Goal: Task Accomplishment & Management: Use online tool/utility

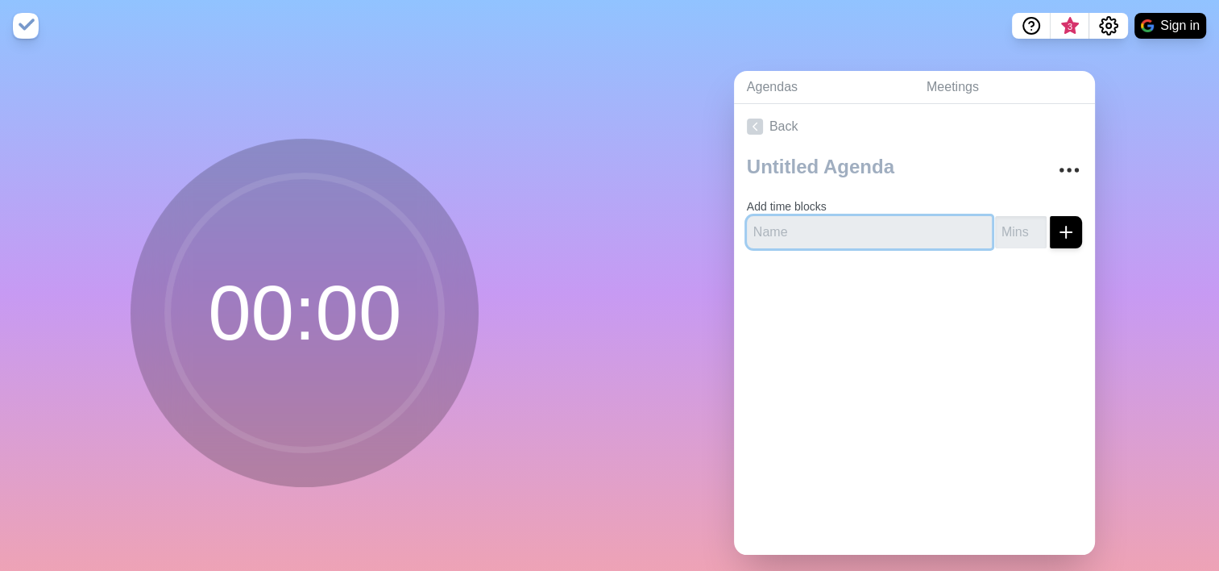
click at [848, 231] on input "text" at bounding box center [869, 232] width 245 height 32
click at [1050, 216] on button "submit" at bounding box center [1066, 232] width 32 height 32
click at [823, 226] on input "5" at bounding box center [869, 232] width 245 height 32
type input "5:00"
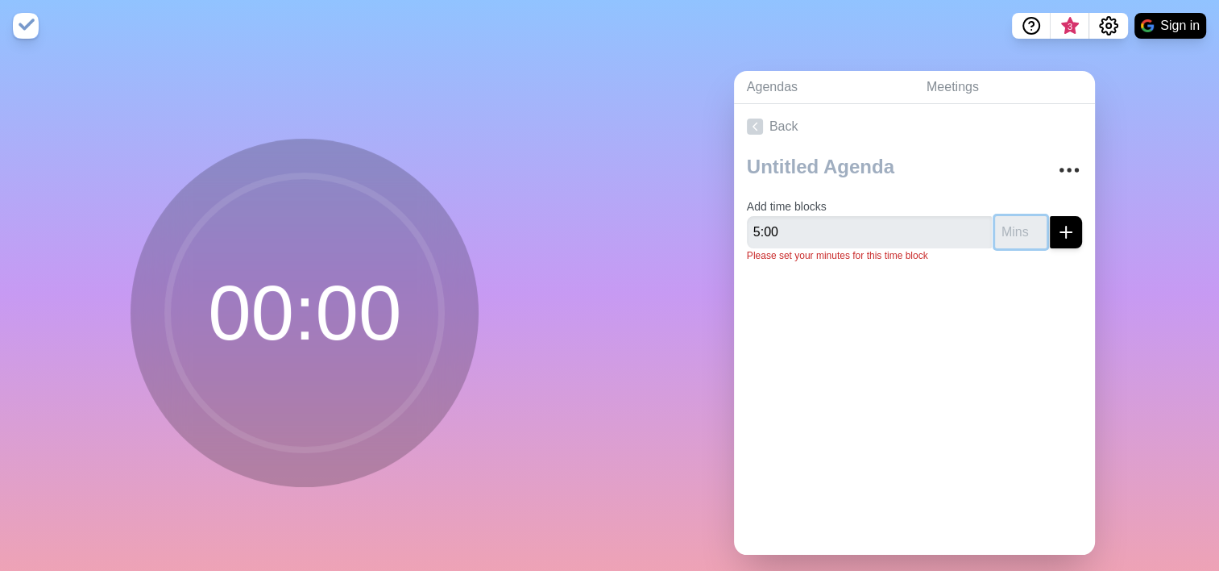
click at [995, 233] on input "number" at bounding box center [1021, 232] width 52 height 32
type input "1"
click at [1016, 229] on input "1" at bounding box center [1021, 232] width 52 height 32
drag, startPoint x: 816, startPoint y: 228, endPoint x: 625, endPoint y: 229, distance: 191.8
click at [625, 229] on div "Agendas Meetings Back Add time blocks 5:00 Please set your minutes for this tim…" at bounding box center [915, 319] width 610 height 535
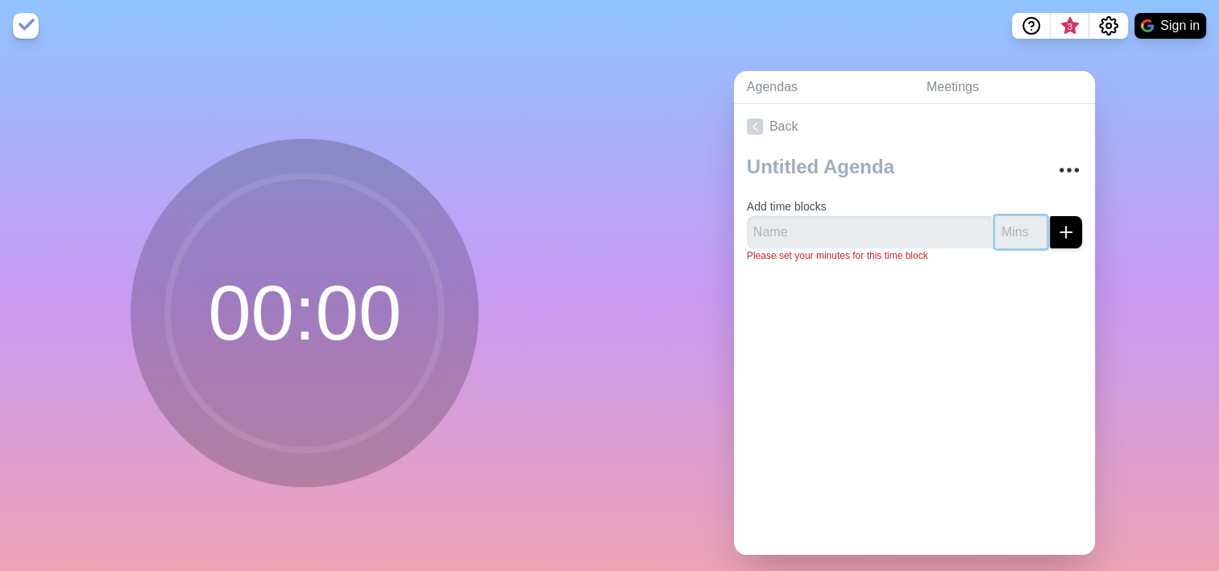
click at [995, 226] on input "number" at bounding box center [1021, 232] width 52 height 32
type input "5"
click at [1057, 234] on icon "submit" at bounding box center [1066, 231] width 19 height 19
click at [844, 229] on input "text" at bounding box center [869, 232] width 245 height 32
type input "Greeting"
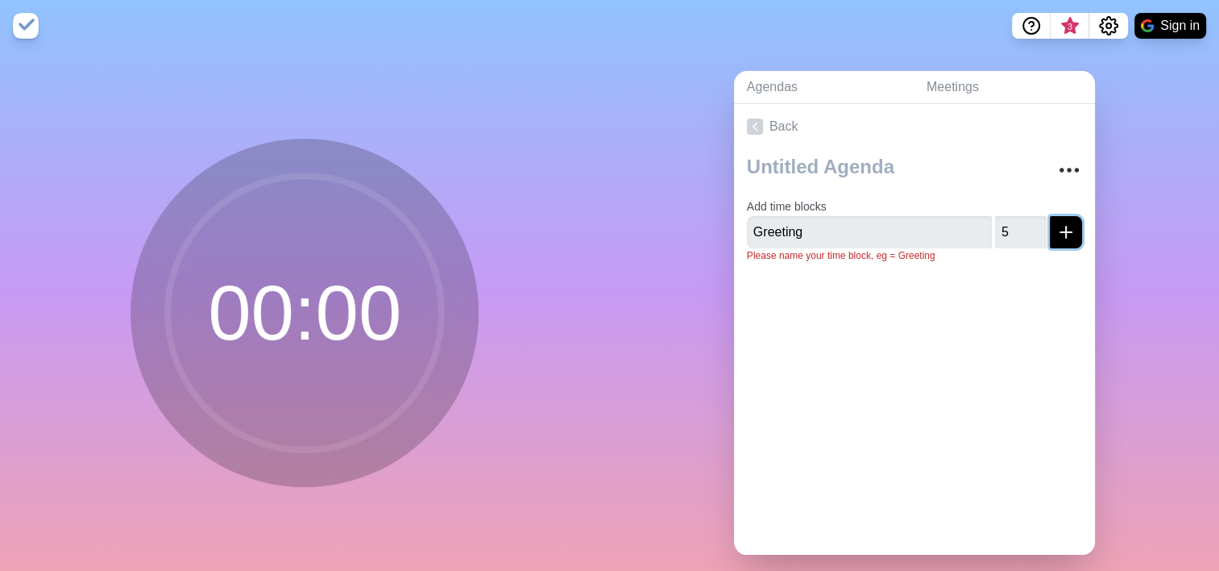
click at [1053, 216] on button "submit" at bounding box center [1066, 232] width 32 height 32
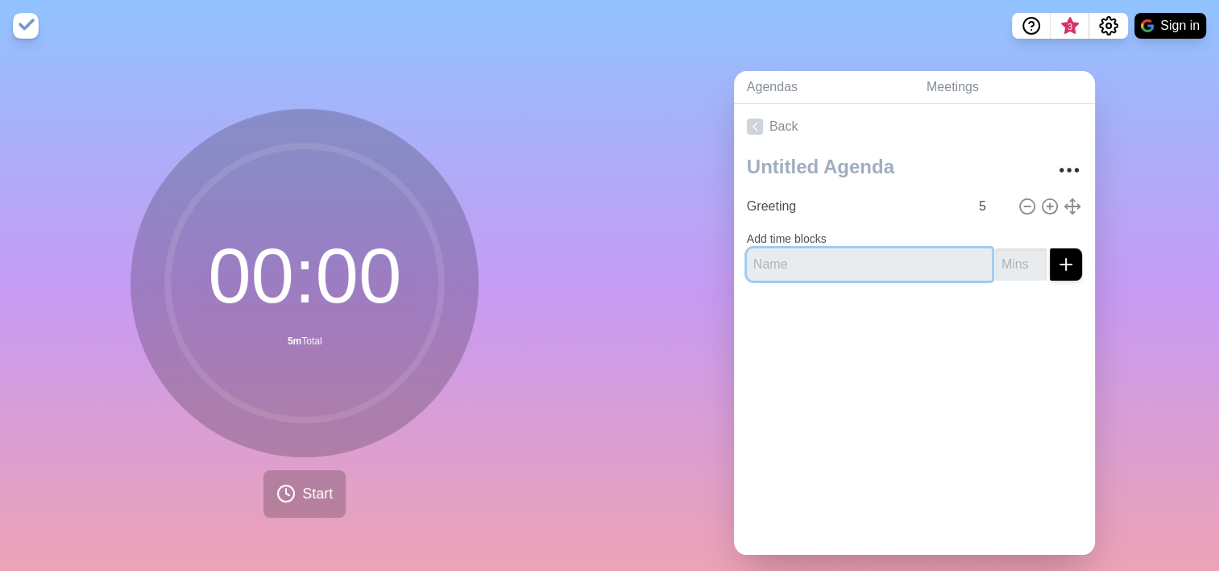
click at [901, 262] on input "text" at bounding box center [869, 264] width 245 height 32
type input "SPeaker 2"
click at [995, 268] on input "number" at bounding box center [1021, 264] width 52 height 32
type input "2"
click at [1019, 197] on icon at bounding box center [1028, 206] width 18 height 18
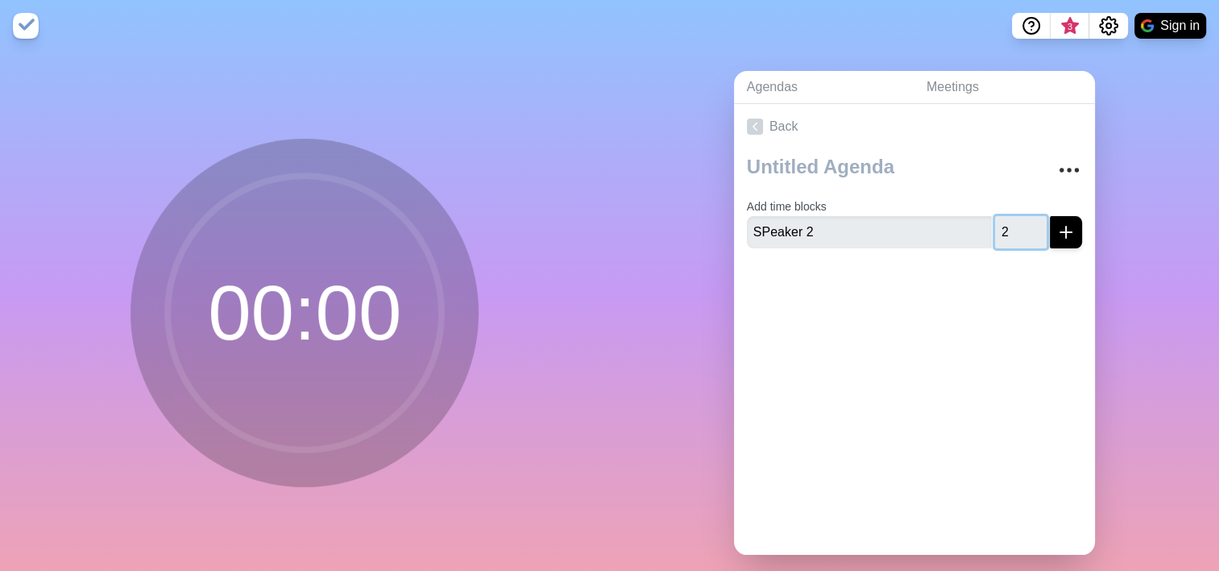
click at [999, 239] on input "2" at bounding box center [1021, 232] width 52 height 32
type input "1"
click at [1057, 231] on icon "submit" at bounding box center [1066, 231] width 19 height 19
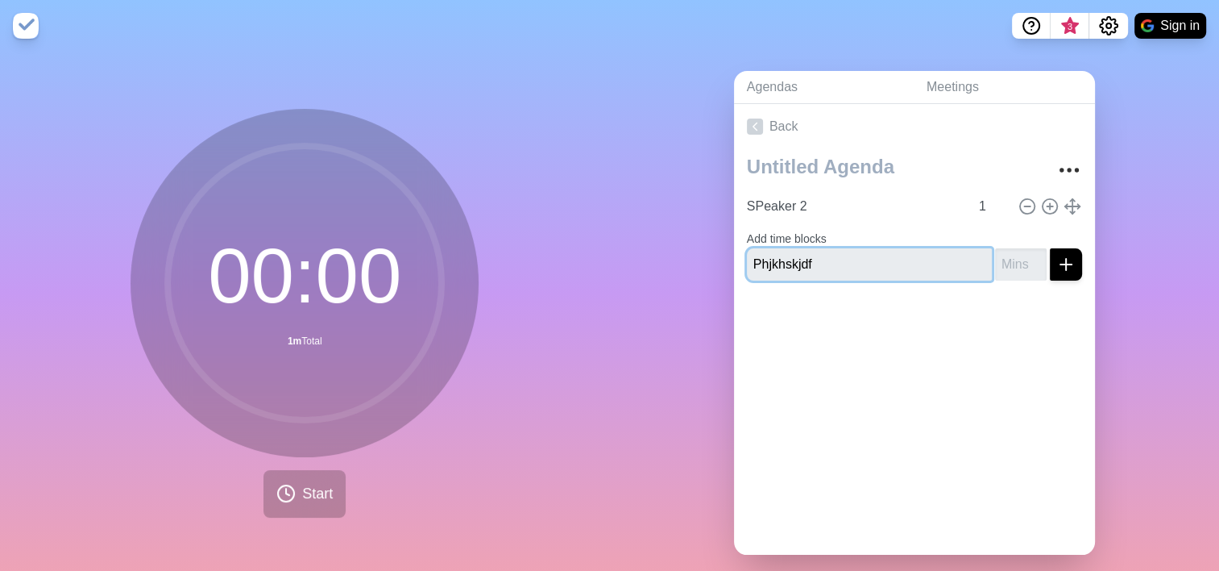
type input "Phjkhskjdf"
click at [1057, 264] on icon "submit" at bounding box center [1066, 264] width 19 height 19
type input "1"
click at [1057, 268] on icon "submit" at bounding box center [1066, 264] width 19 height 19
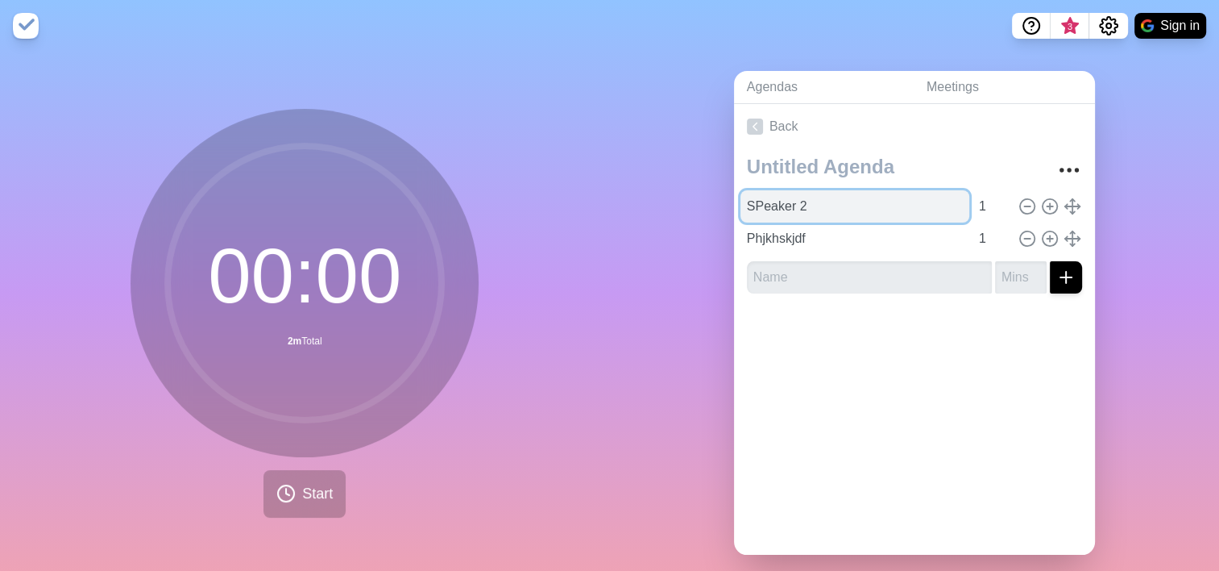
click at [771, 206] on input "SPeaker 2" at bounding box center [855, 206] width 229 height 32
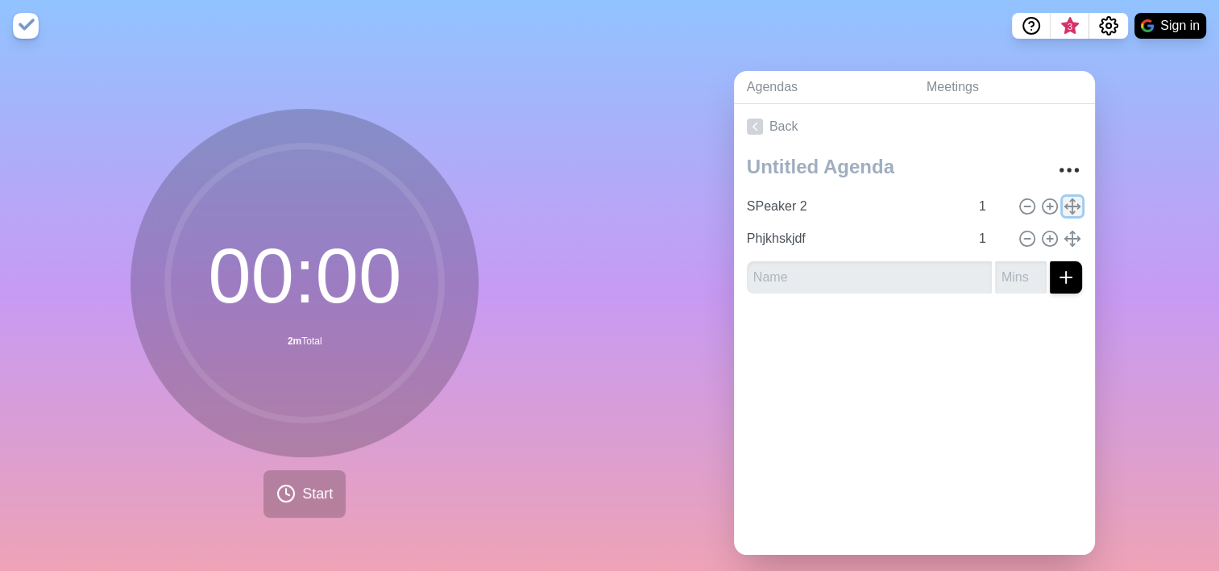
click at [1065, 206] on line at bounding box center [1072, 206] width 15 height 0
click at [326, 480] on button "Start" at bounding box center [305, 494] width 82 height 48
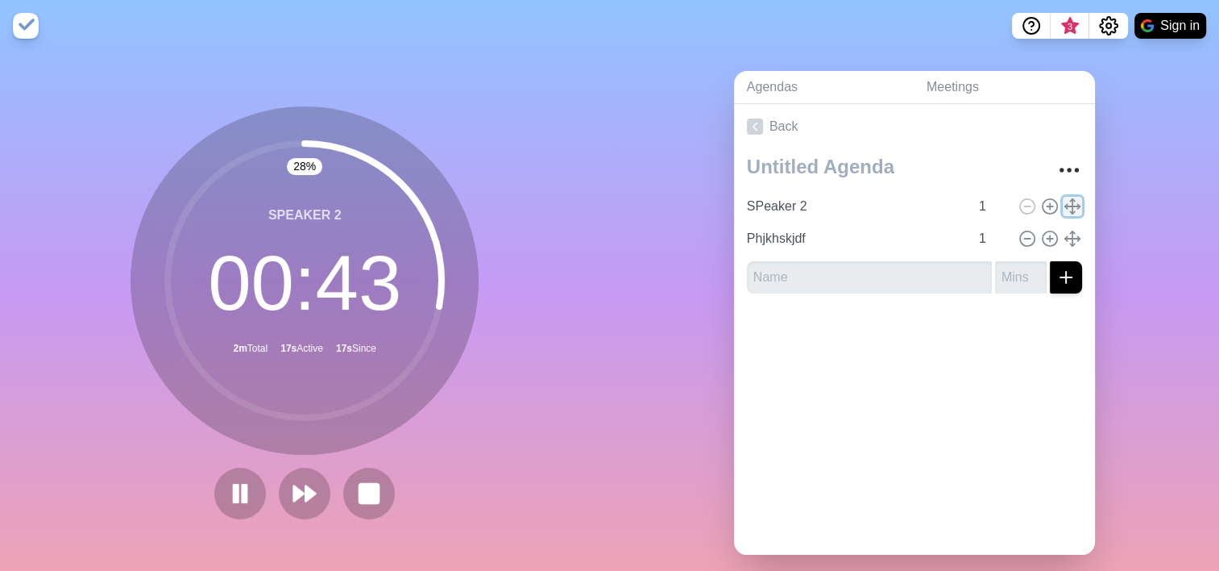
click at [1070, 211] on polyline at bounding box center [1072, 212] width 5 height 2
click at [1057, 168] on icon "More" at bounding box center [1070, 170] width 26 height 26
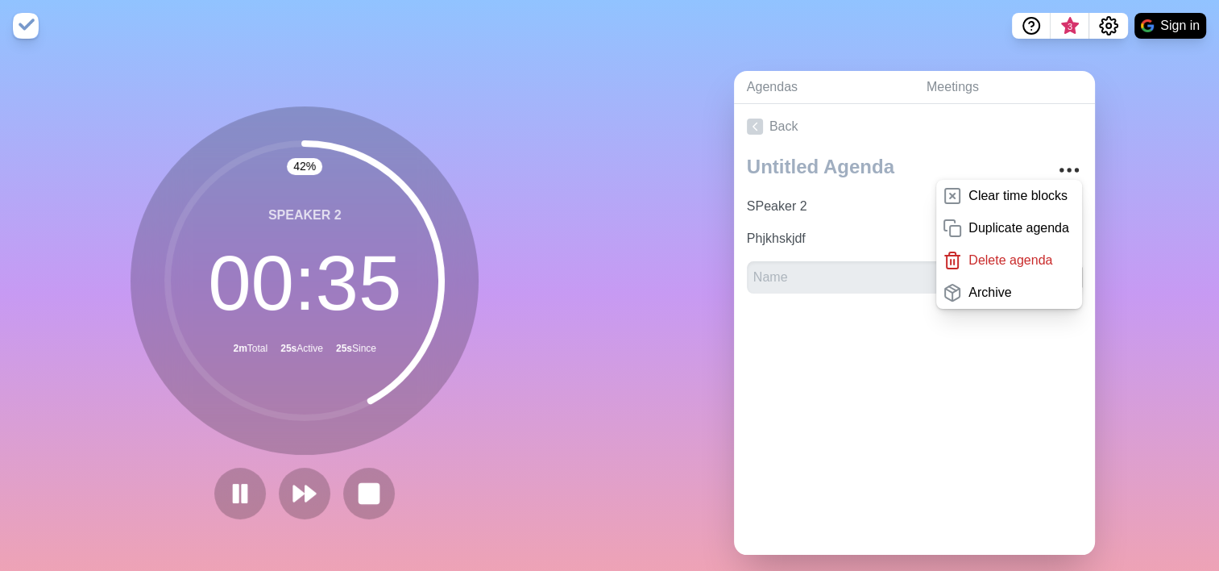
click at [1013, 391] on div "Back Clear time blocks Duplicate agenda Delete agenda Archive SPeaker 2 1 Phjkh…" at bounding box center [914, 329] width 361 height 451
click at [856, 376] on div "Back Clear time blocks Duplicate agenda Delete agenda Archive SPeaker 2 1 Phjkh…" at bounding box center [914, 329] width 361 height 451
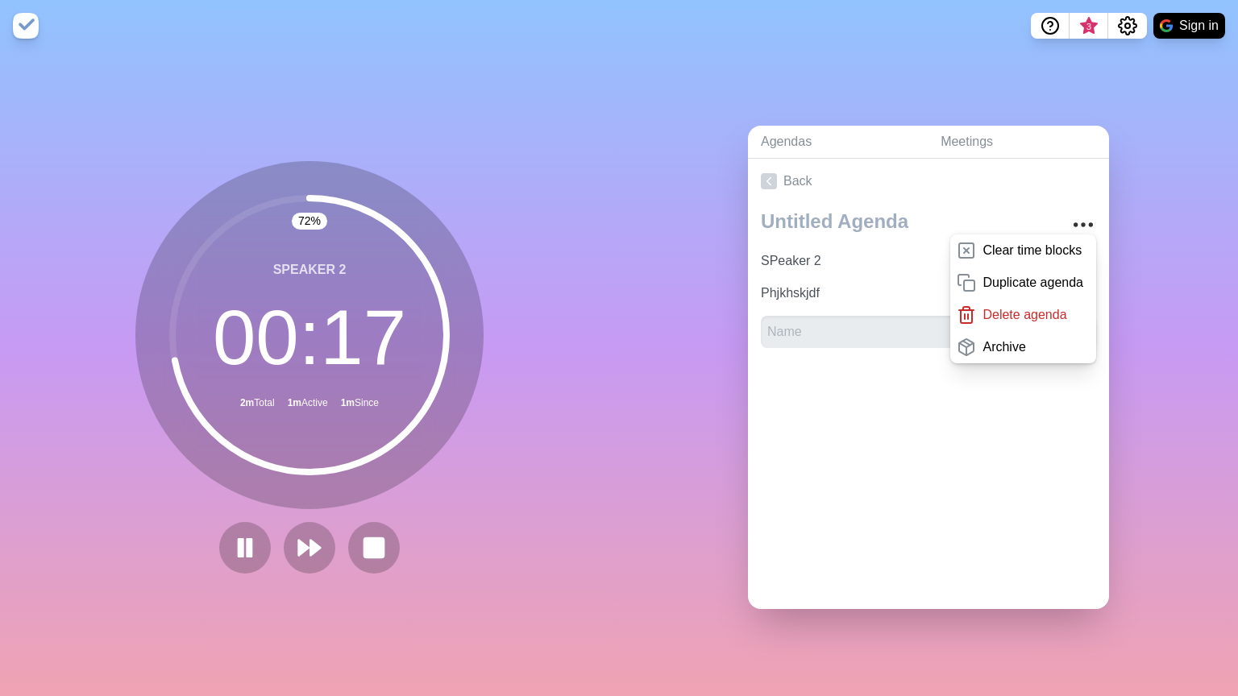
click at [1194, 192] on div "Agendas Meetings Back Clear time blocks Duplicate agenda Delete agenda Archive …" at bounding box center [928, 374] width 619 height 645
click at [1109, 451] on div "Agendas Meetings Back Clear time blocks Duplicate agenda Delete agenda Archive …" at bounding box center [928, 374] width 619 height 645
click at [954, 458] on div "Back Clear time blocks Duplicate agenda Delete agenda Archive SPeaker 2 1 Phjkh…" at bounding box center [928, 384] width 361 height 451
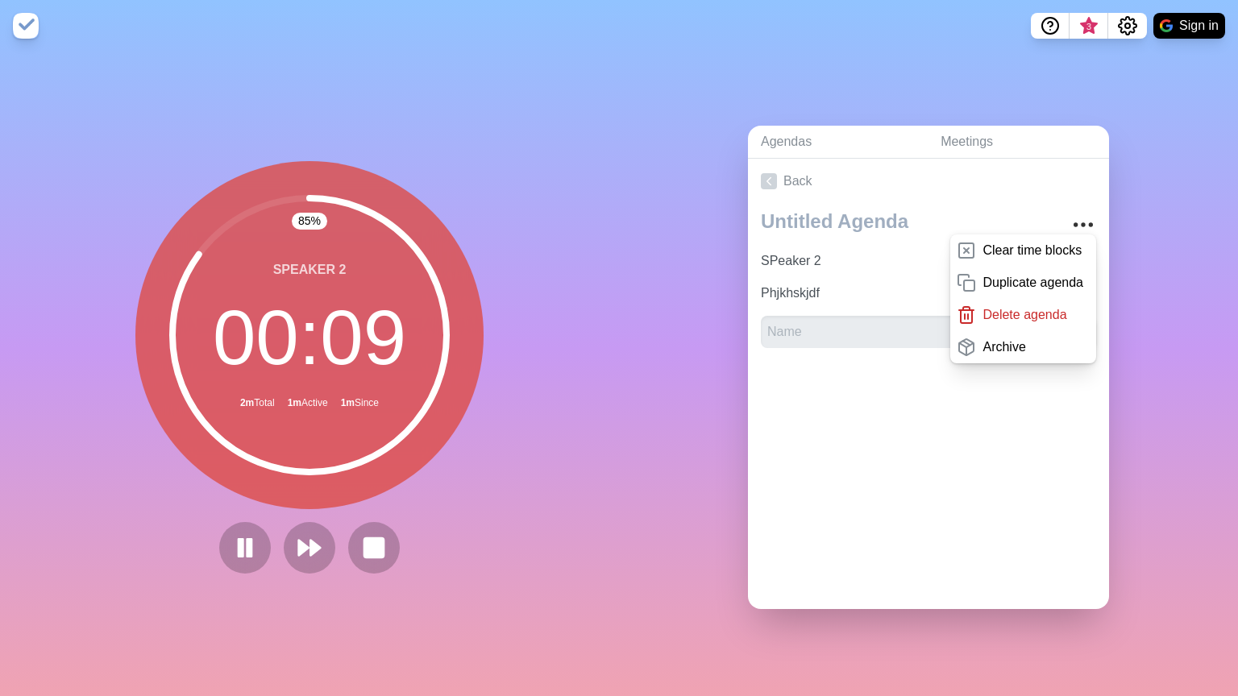
click at [954, 458] on div "Back Clear time blocks Duplicate agenda Delete agenda Archive SPeaker 2 1 Phjkh…" at bounding box center [928, 384] width 361 height 451
click at [687, 131] on div "Agendas Meetings Back Clear time blocks Duplicate agenda Delete agenda Archive …" at bounding box center [928, 374] width 619 height 645
click at [541, 230] on div "95 % SPeaker 2 00 : 03 2m Total 1m Active 1m Since" at bounding box center [309, 374] width 619 height 645
click at [806, 477] on div "Back Clear time blocks Duplicate agenda Delete agenda Archive SPeaker 2 1 Phjkh…" at bounding box center [928, 384] width 361 height 451
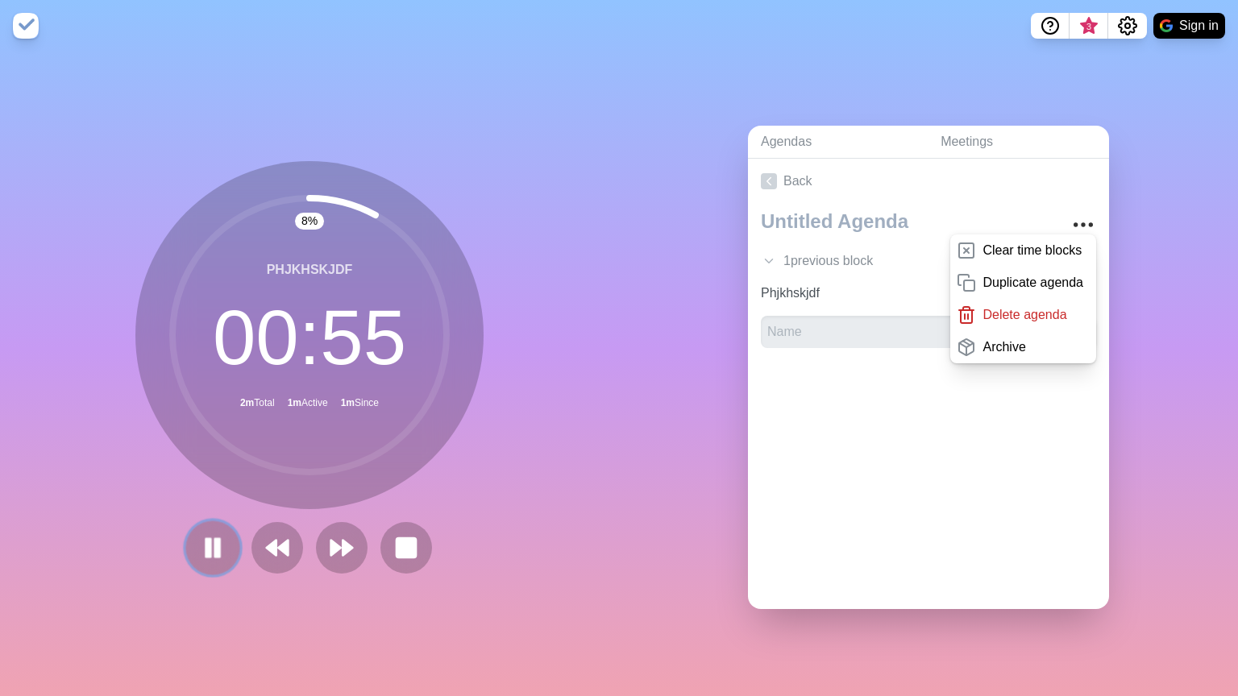
click at [215, 542] on rect at bounding box center [217, 548] width 5 height 18
click at [996, 247] on p "Clear time blocks" at bounding box center [1031, 250] width 99 height 19
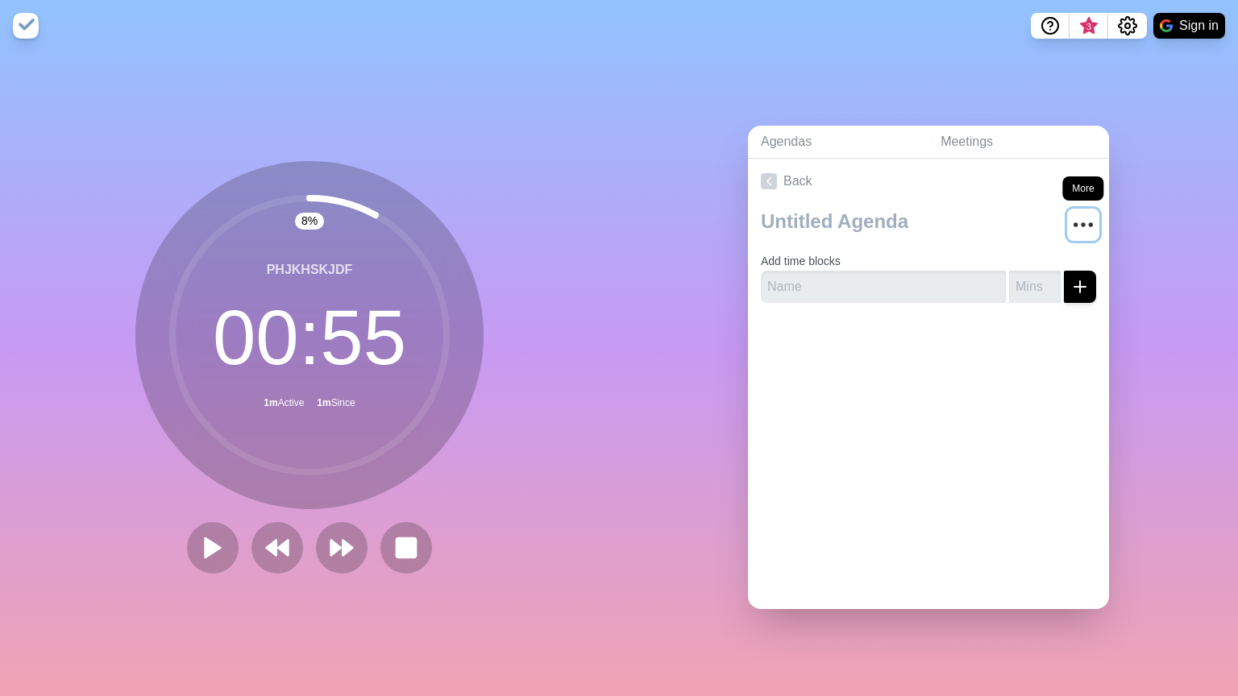
click at [1070, 221] on icon "More" at bounding box center [1083, 225] width 26 height 26
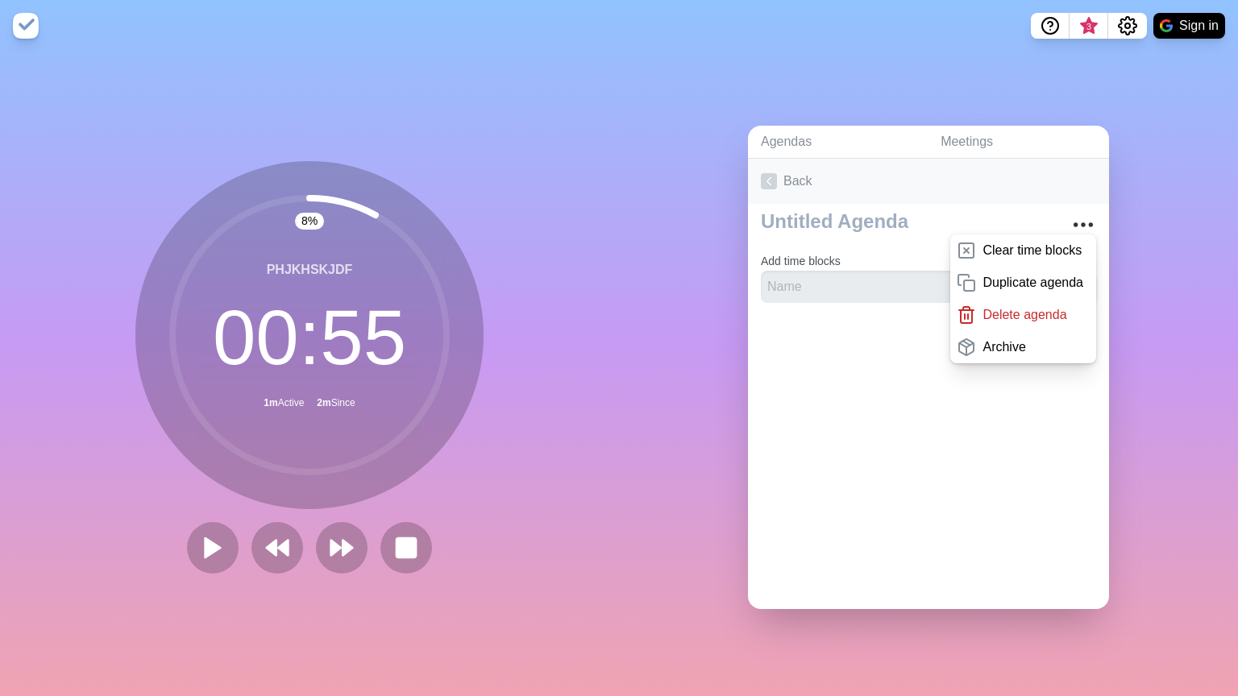
click at [1013, 189] on link "Back" at bounding box center [928, 181] width 361 height 45
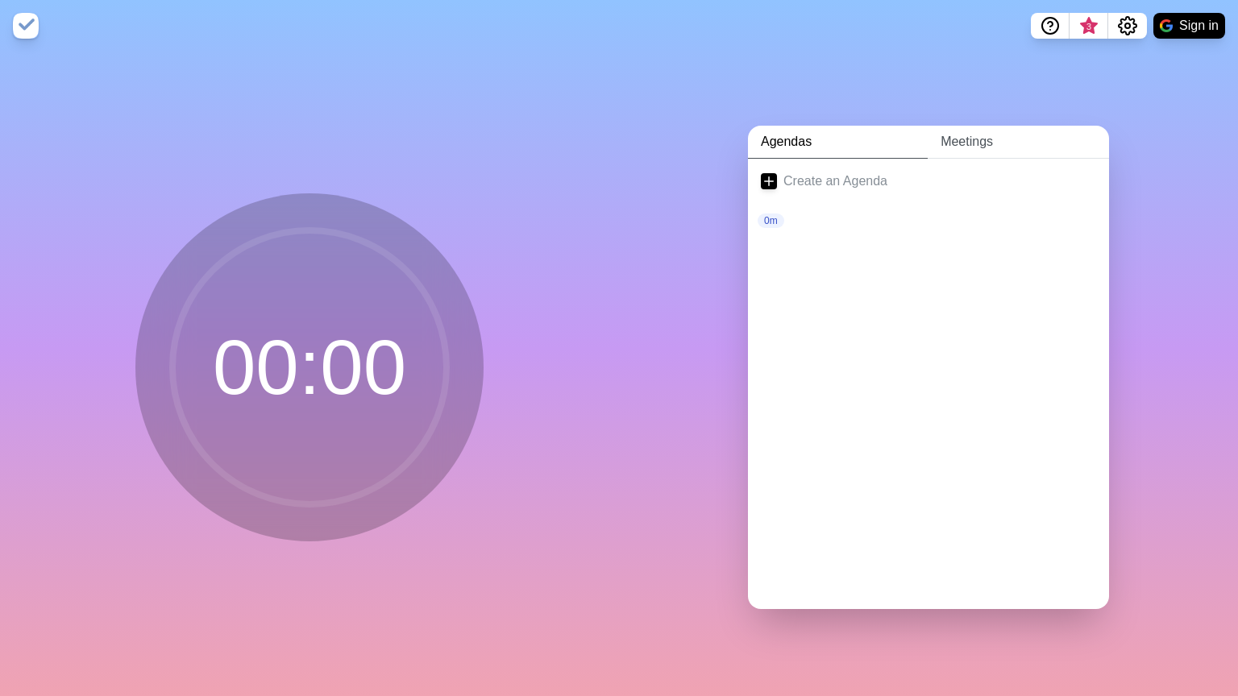
click at [976, 144] on link "Meetings" at bounding box center [1018, 142] width 181 height 33
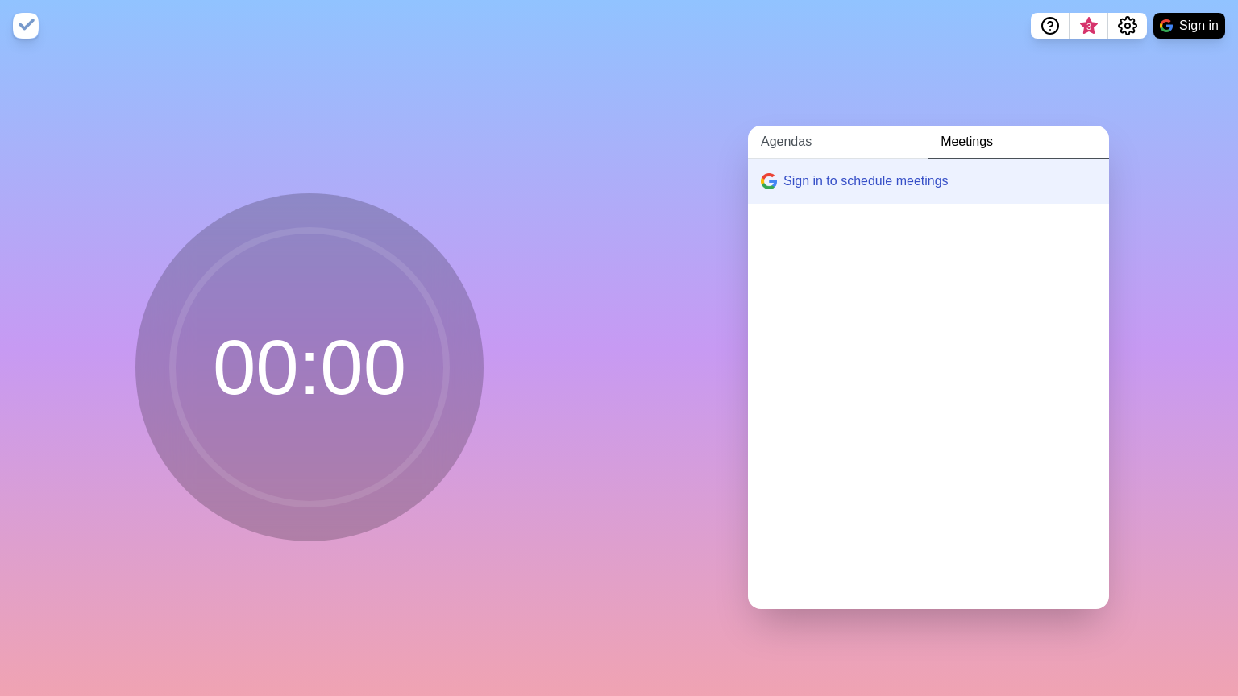
click at [814, 136] on link "Agendas" at bounding box center [838, 142] width 180 height 33
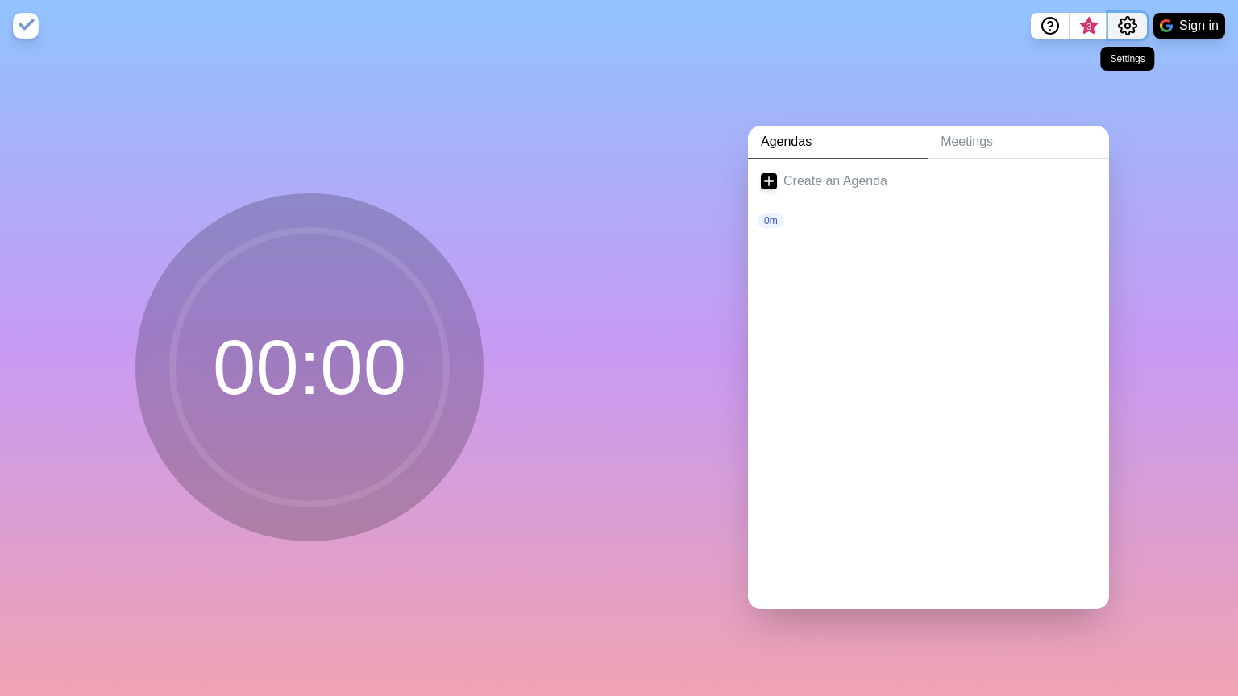
click at [1131, 23] on icon "Settings" at bounding box center [1127, 25] width 19 height 19
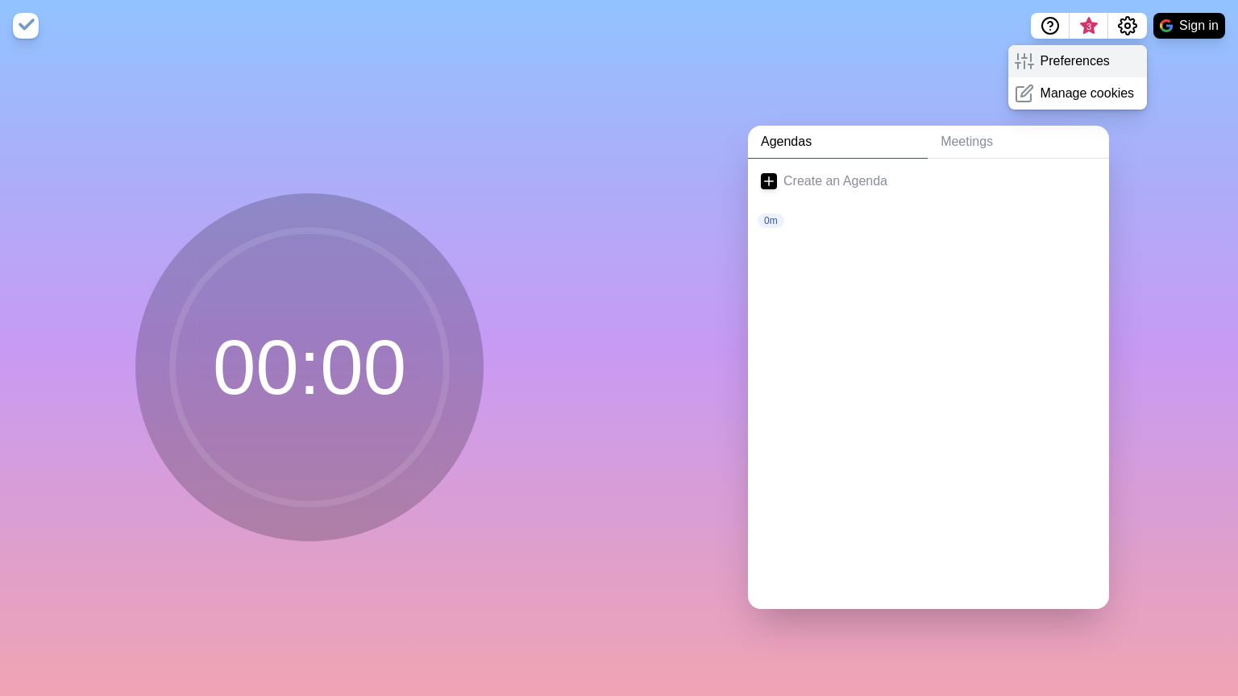
click at [1090, 64] on p "Preferences" at bounding box center [1074, 61] width 69 height 19
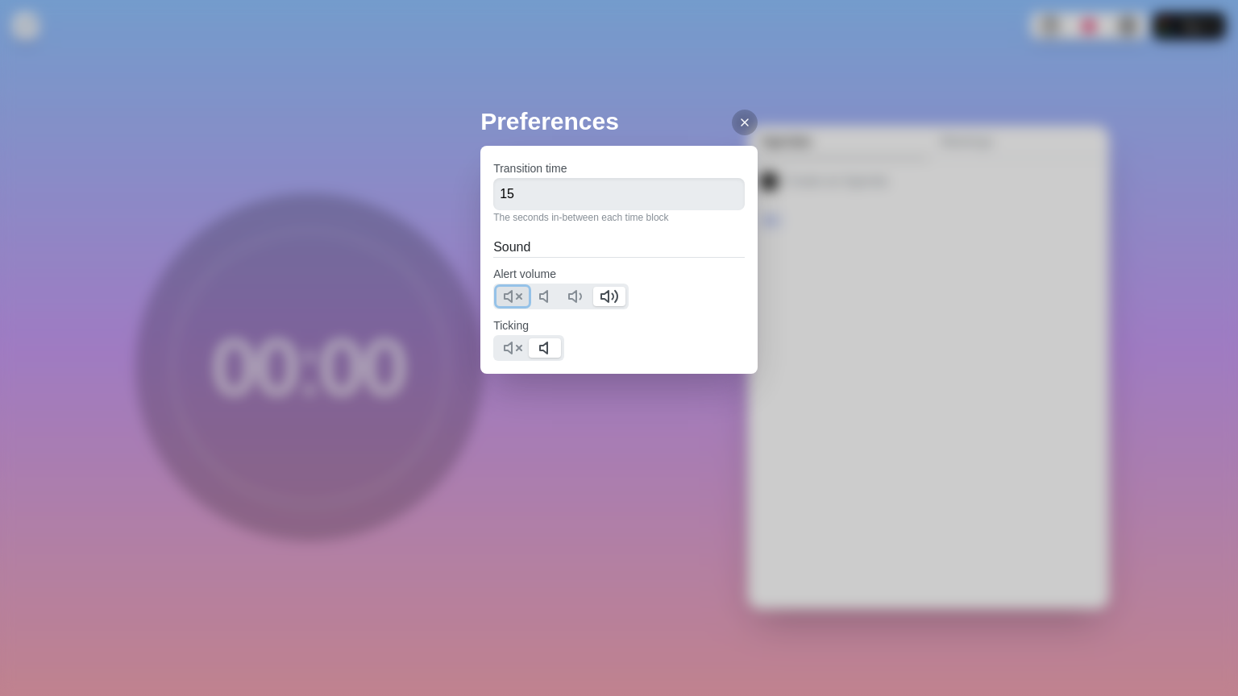
click at [507, 301] on icon at bounding box center [512, 296] width 19 height 19
click at [512, 347] on polygon at bounding box center [508, 348] width 7 height 11
click at [521, 191] on input "15" at bounding box center [618, 194] width 251 height 32
click at [716, 189] on input "16" at bounding box center [618, 194] width 251 height 32
click at [716, 189] on input "17" at bounding box center [618, 194] width 251 height 32
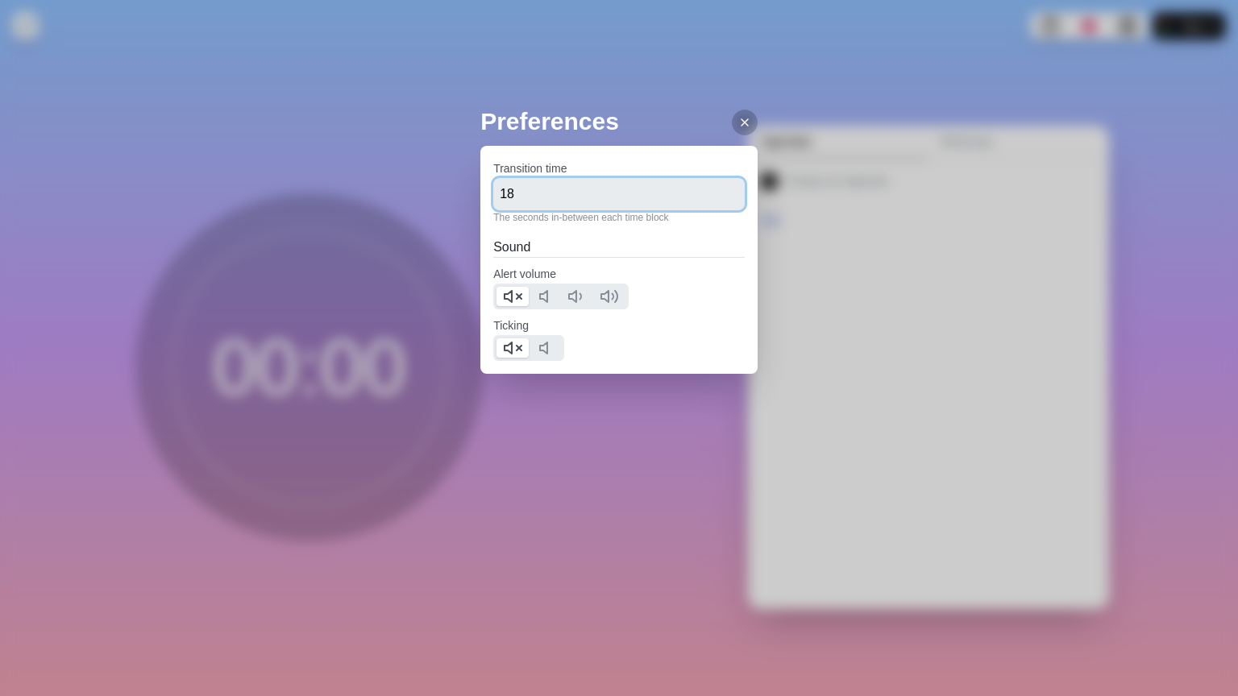
click at [716, 189] on input "18" at bounding box center [618, 194] width 251 height 32
click at [716, 189] on input "19" at bounding box center [618, 194] width 251 height 32
click at [716, 189] on input "20" at bounding box center [618, 194] width 251 height 32
click at [716, 189] on input "21" at bounding box center [618, 194] width 251 height 32
click at [716, 189] on input "22" at bounding box center [618, 194] width 251 height 32
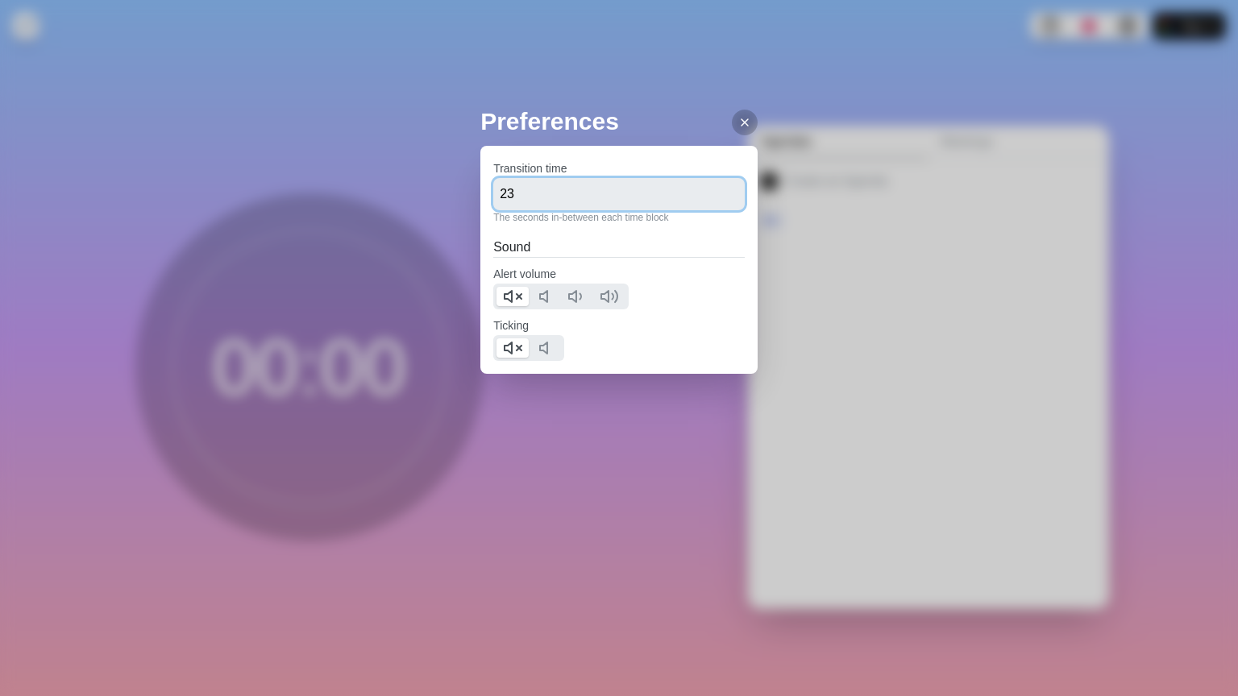
click at [716, 189] on input "23" at bounding box center [618, 194] width 251 height 32
click at [716, 189] on input "24" at bounding box center [618, 194] width 251 height 32
click at [716, 189] on input "25" at bounding box center [618, 194] width 251 height 32
click at [716, 189] on input "26" at bounding box center [618, 194] width 251 height 32
click at [716, 189] on input "27" at bounding box center [618, 194] width 251 height 32
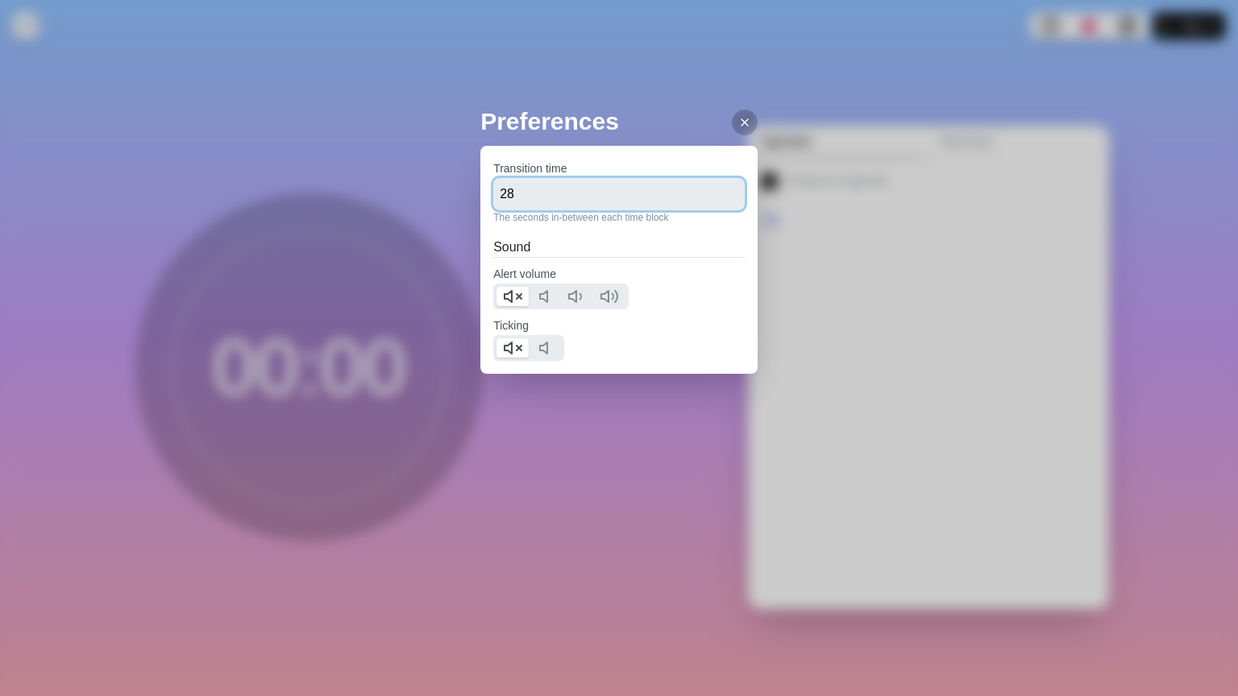
click at [716, 189] on input "28" at bounding box center [618, 194] width 251 height 32
click at [716, 189] on input "29" at bounding box center [618, 194] width 251 height 32
click at [716, 189] on input "30" at bounding box center [618, 194] width 251 height 32
click at [716, 189] on input "31" at bounding box center [618, 194] width 251 height 32
click at [716, 189] on input "32" at bounding box center [618, 194] width 251 height 32
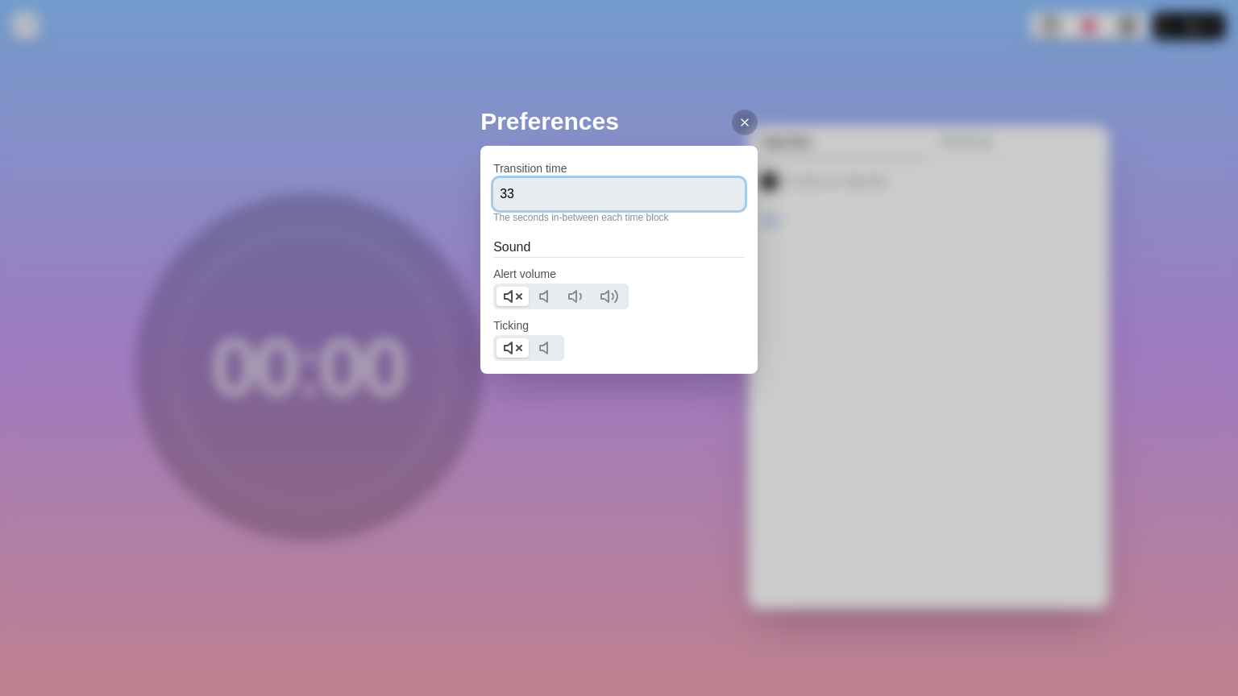
click at [716, 189] on input "33" at bounding box center [618, 194] width 251 height 32
click at [716, 189] on input "34" at bounding box center [618, 194] width 251 height 32
click at [716, 189] on input "35" at bounding box center [618, 194] width 251 height 32
click at [716, 189] on input "36" at bounding box center [618, 194] width 251 height 32
click at [716, 189] on input "37" at bounding box center [618, 194] width 251 height 32
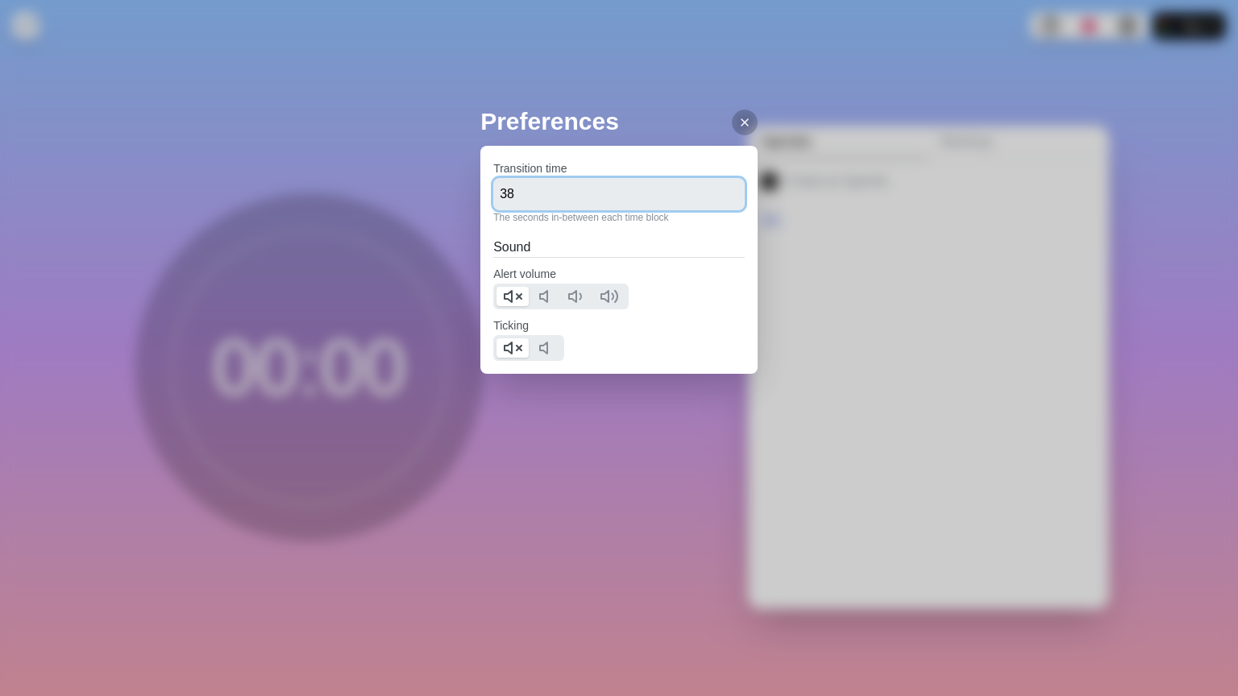
click at [716, 189] on input "38" at bounding box center [618, 194] width 251 height 32
click at [716, 189] on input "39" at bounding box center [618, 194] width 251 height 32
click at [716, 189] on input "40" at bounding box center [618, 194] width 251 height 32
click at [716, 189] on input "41" at bounding box center [618, 194] width 251 height 32
click at [716, 189] on input "42" at bounding box center [618, 194] width 251 height 32
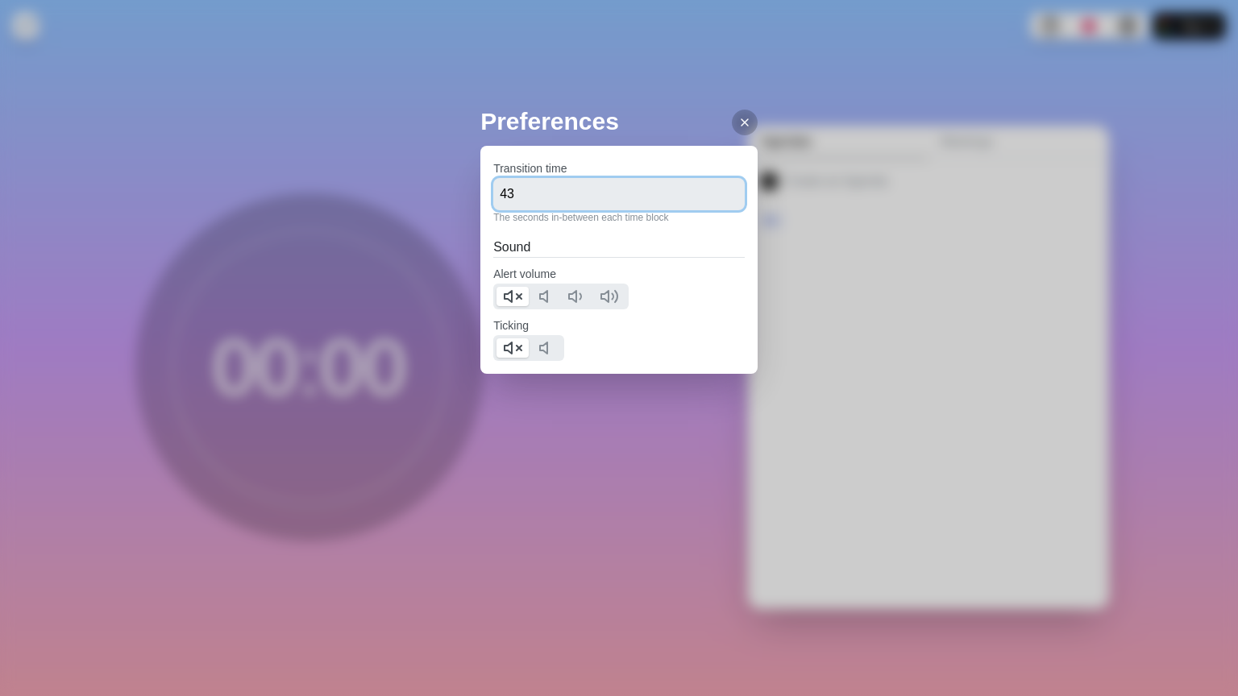
click at [716, 189] on input "43" at bounding box center [618, 194] width 251 height 32
click at [716, 189] on input "44" at bounding box center [618, 194] width 251 height 32
click at [716, 189] on input "45" at bounding box center [618, 194] width 251 height 32
click at [716, 189] on input "46" at bounding box center [618, 194] width 251 height 32
click at [716, 189] on input "47" at bounding box center [618, 194] width 251 height 32
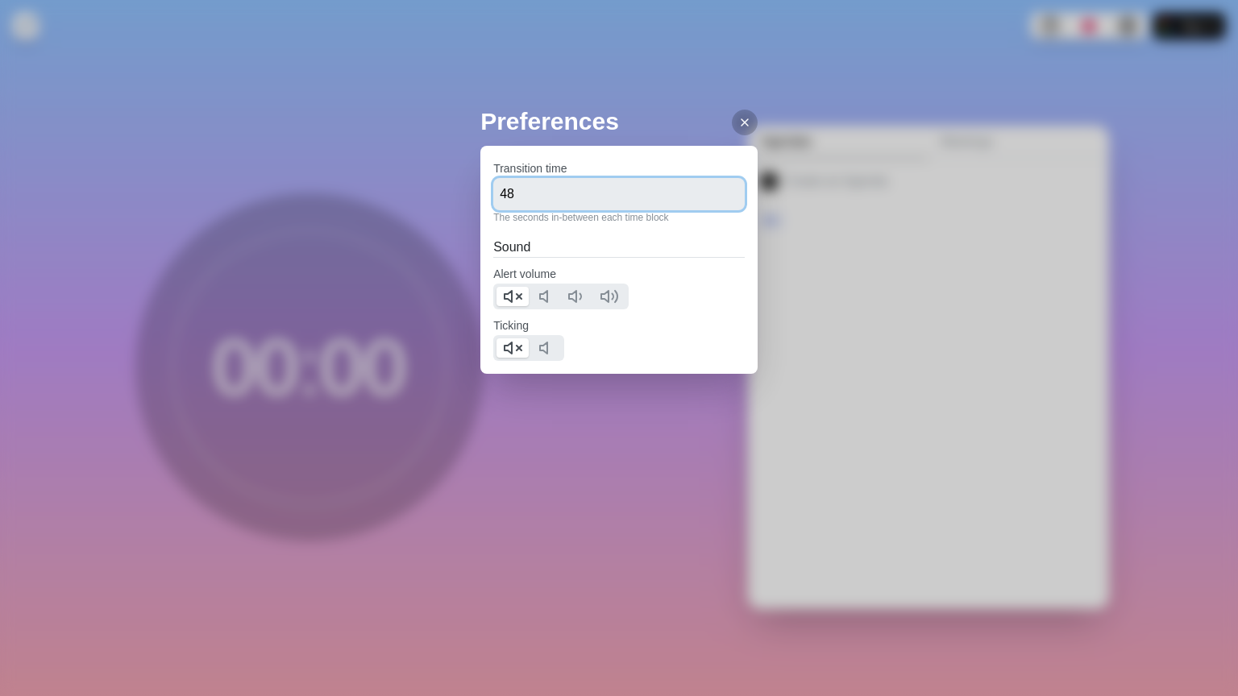
click at [716, 189] on input "48" at bounding box center [618, 194] width 251 height 32
click at [716, 189] on input "49" at bounding box center [618, 194] width 251 height 32
click at [716, 189] on input "50" at bounding box center [618, 194] width 251 height 32
click at [718, 200] on input "49" at bounding box center [618, 194] width 251 height 32
click at [718, 200] on input "48" at bounding box center [618, 194] width 251 height 32
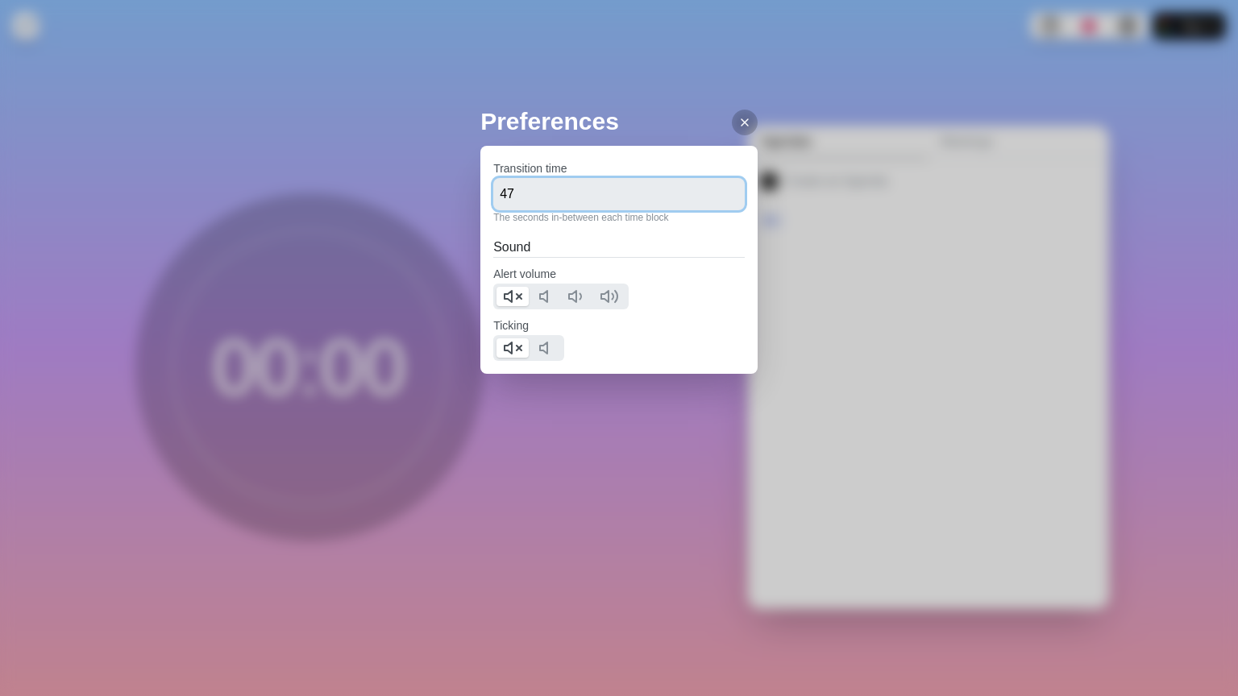
click at [718, 200] on input "47" at bounding box center [618, 194] width 251 height 32
click at [718, 200] on input "46" at bounding box center [618, 194] width 251 height 32
click at [718, 200] on input "45" at bounding box center [618, 194] width 251 height 32
click at [718, 200] on input "44" at bounding box center [618, 194] width 251 height 32
click at [718, 200] on input "43" at bounding box center [618, 194] width 251 height 32
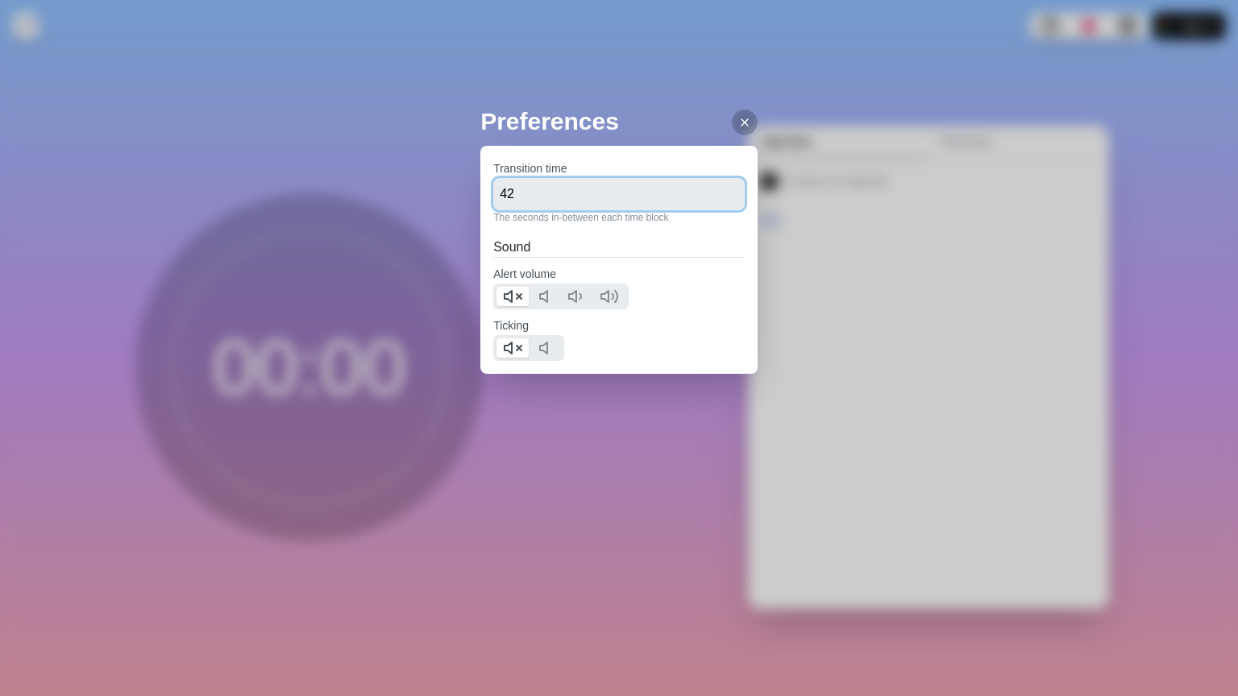
click at [718, 200] on input "42" at bounding box center [618, 194] width 251 height 32
click at [718, 200] on input "41" at bounding box center [618, 194] width 251 height 32
click at [718, 200] on input "40" at bounding box center [618, 194] width 251 height 32
click at [718, 200] on input "39" at bounding box center [618, 194] width 251 height 32
click at [718, 200] on input "38" at bounding box center [618, 194] width 251 height 32
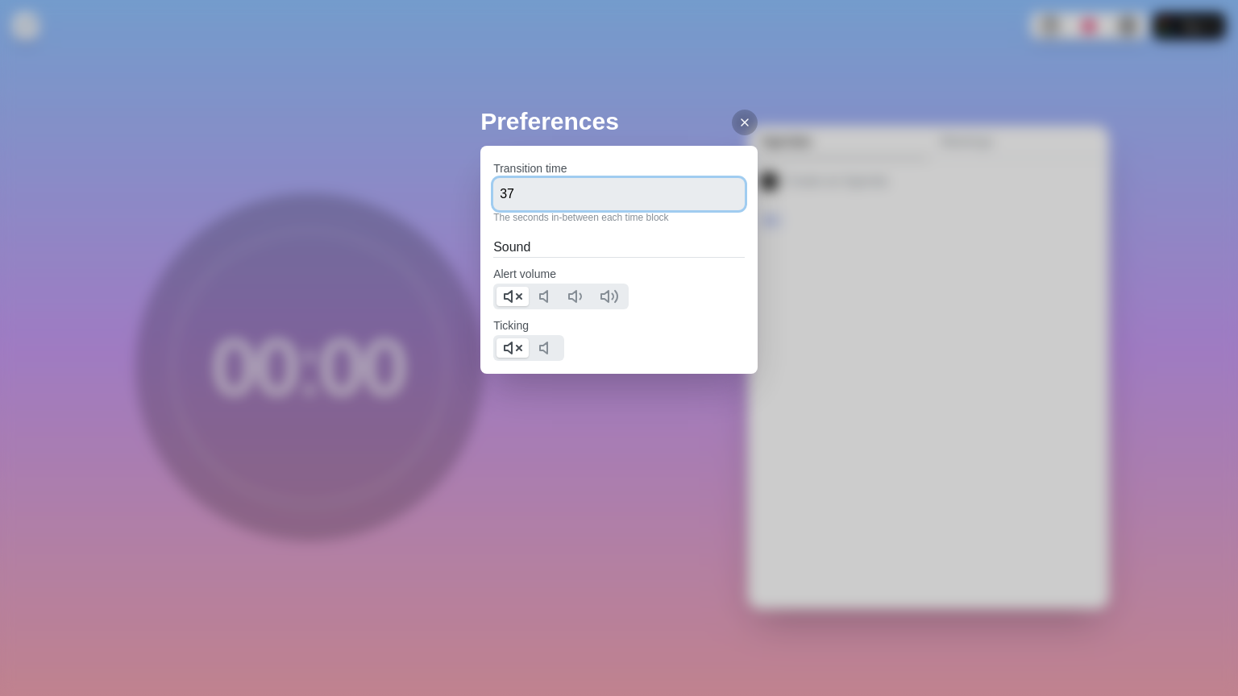
click at [718, 200] on input "37" at bounding box center [618, 194] width 251 height 32
click at [718, 200] on input "36" at bounding box center [618, 194] width 251 height 32
click at [718, 200] on input "35" at bounding box center [618, 194] width 251 height 32
click at [718, 200] on input "34" at bounding box center [618, 194] width 251 height 32
click at [718, 200] on input "33" at bounding box center [618, 194] width 251 height 32
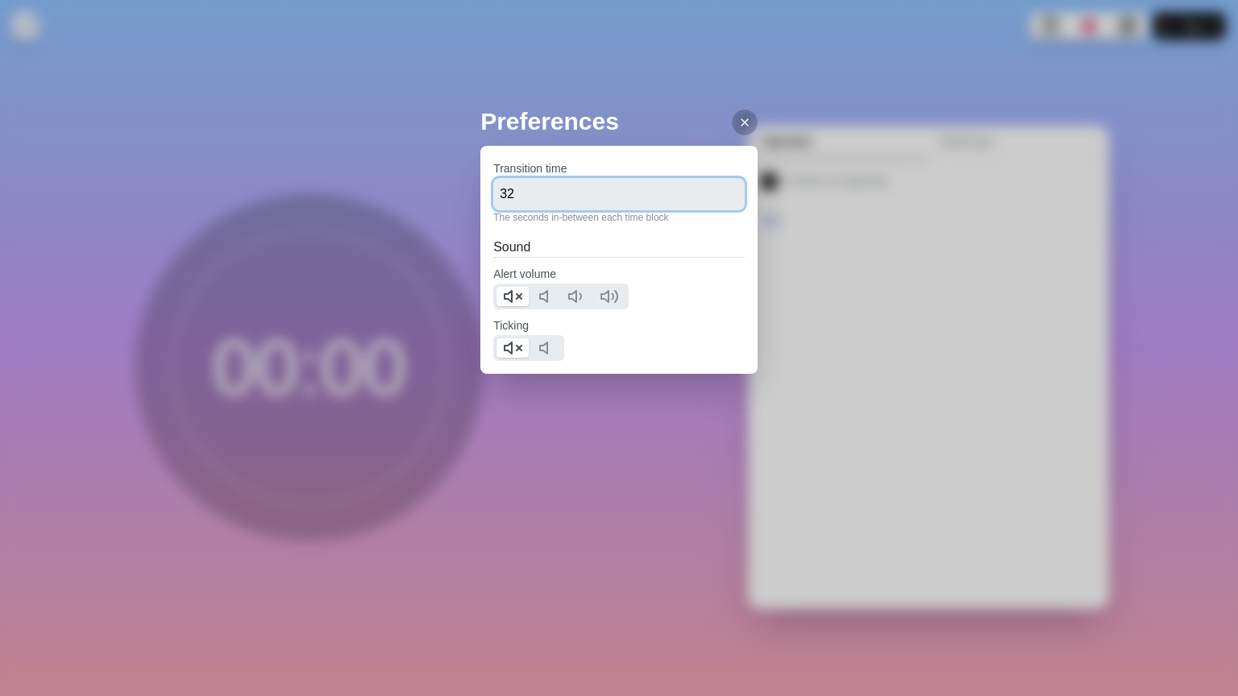
click at [718, 200] on input "32" at bounding box center [618, 194] width 251 height 32
click at [718, 200] on input "31" at bounding box center [618, 194] width 251 height 32
type input "30"
click at [718, 200] on input "30" at bounding box center [618, 194] width 251 height 32
click at [738, 127] on icon at bounding box center [744, 122] width 13 height 13
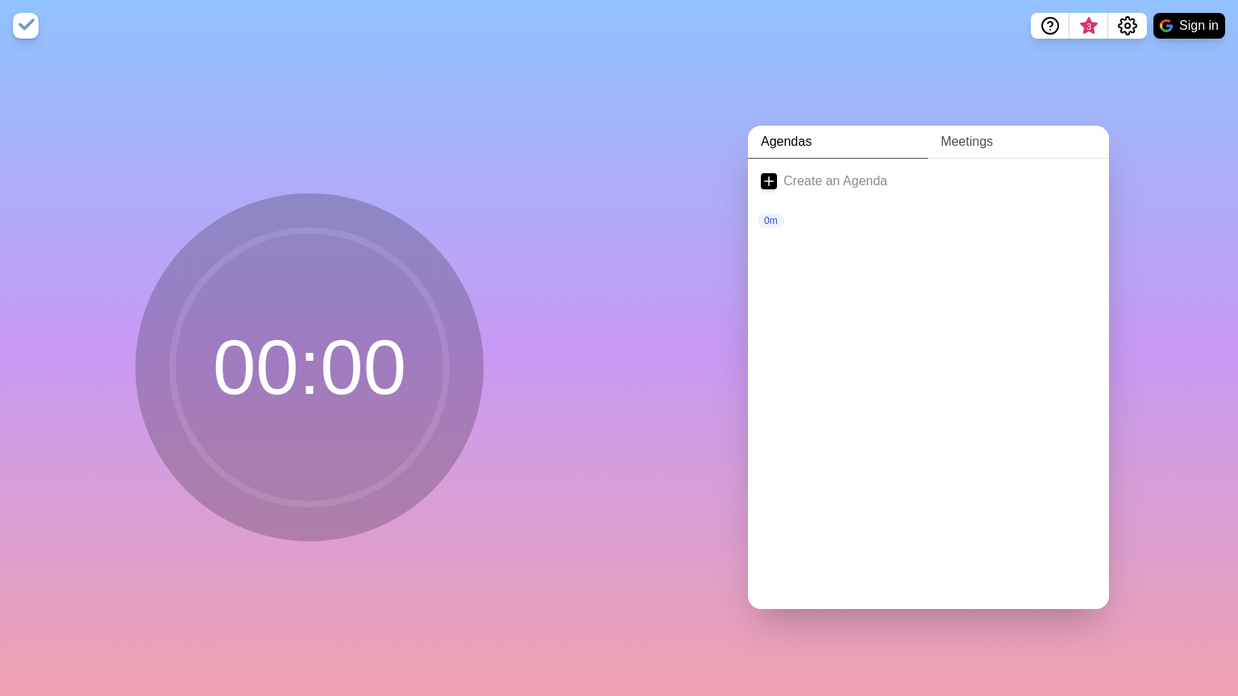
click at [941, 133] on link "Meetings" at bounding box center [1018, 142] width 181 height 33
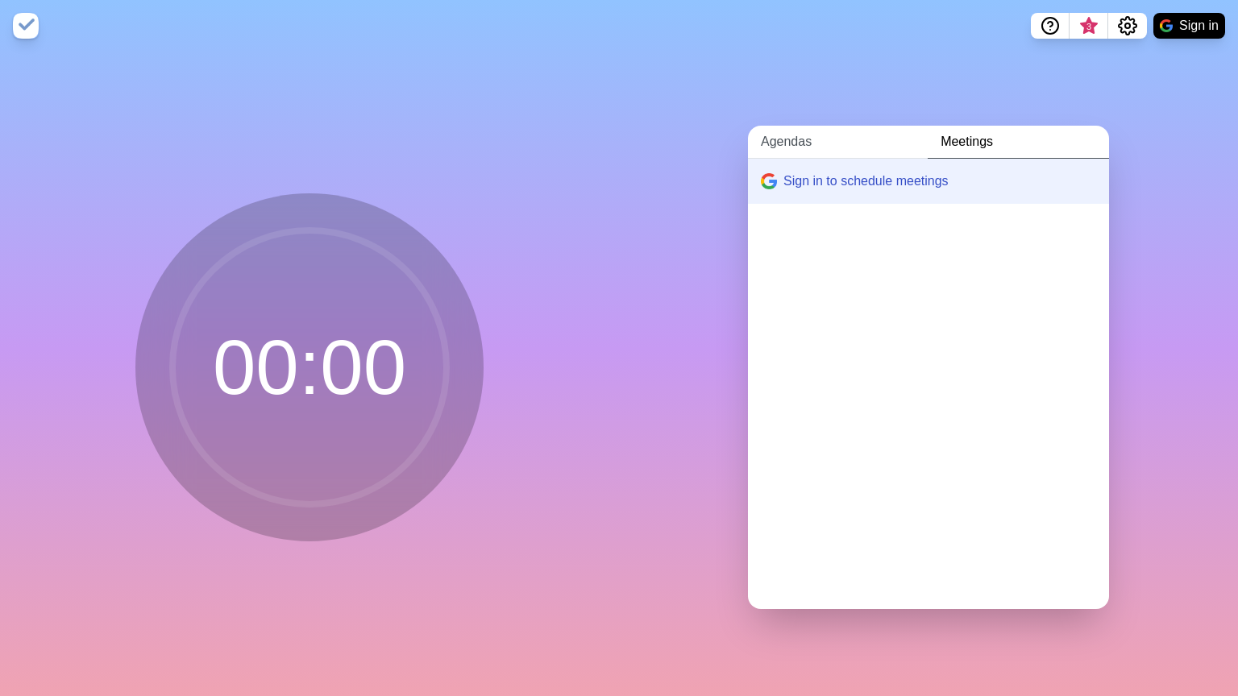
click at [790, 139] on link "Agendas" at bounding box center [838, 142] width 180 height 33
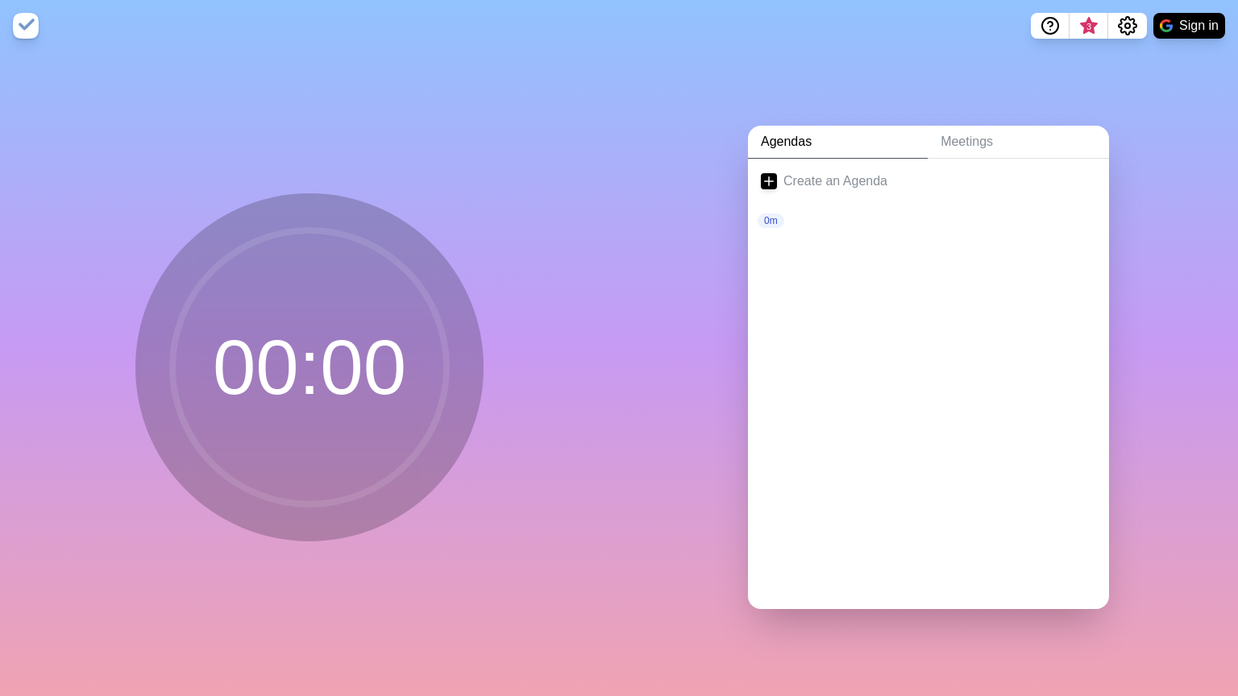
click at [1219, 242] on div "Agendas Meetings Create an Agenda 0m" at bounding box center [928, 374] width 619 height 645
click at [1135, 314] on div "Agendas Meetings Create an Agenda 0m" at bounding box center [928, 374] width 619 height 645
click at [1045, 29] on icon "Help" at bounding box center [1049, 25] width 19 height 19
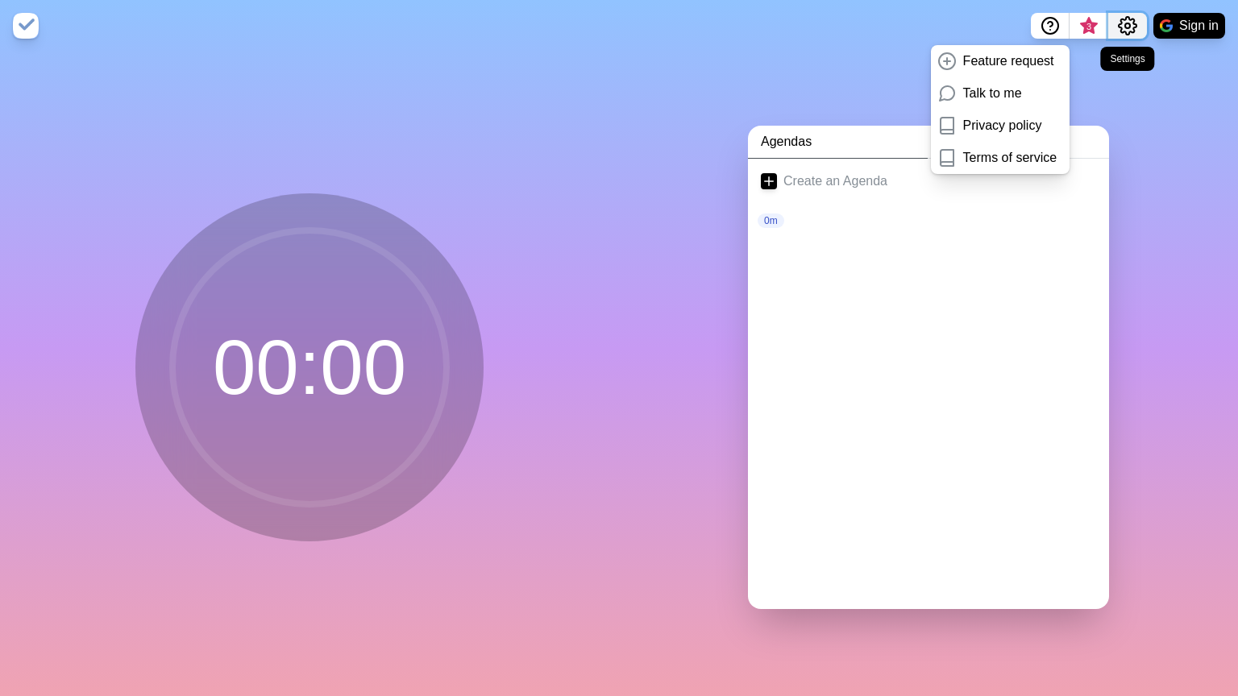
click at [1120, 29] on icon "Settings" at bounding box center [1128, 26] width 18 height 18
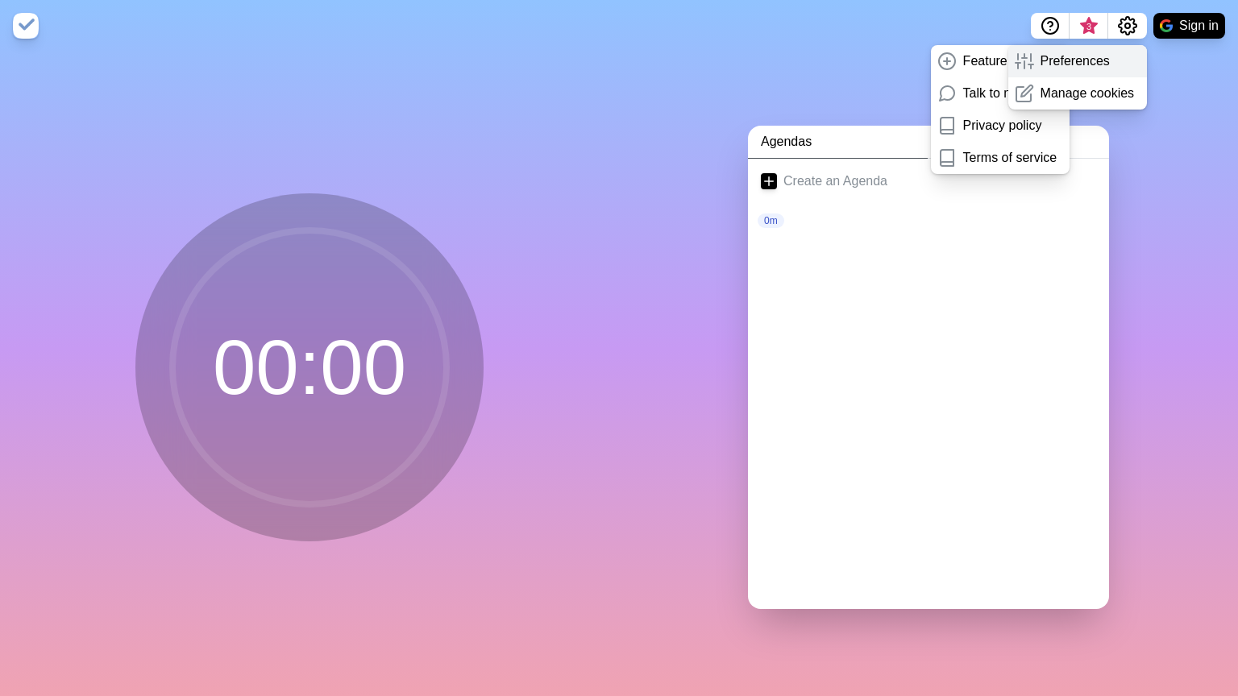
click at [1084, 60] on p "Preferences" at bounding box center [1074, 61] width 69 height 19
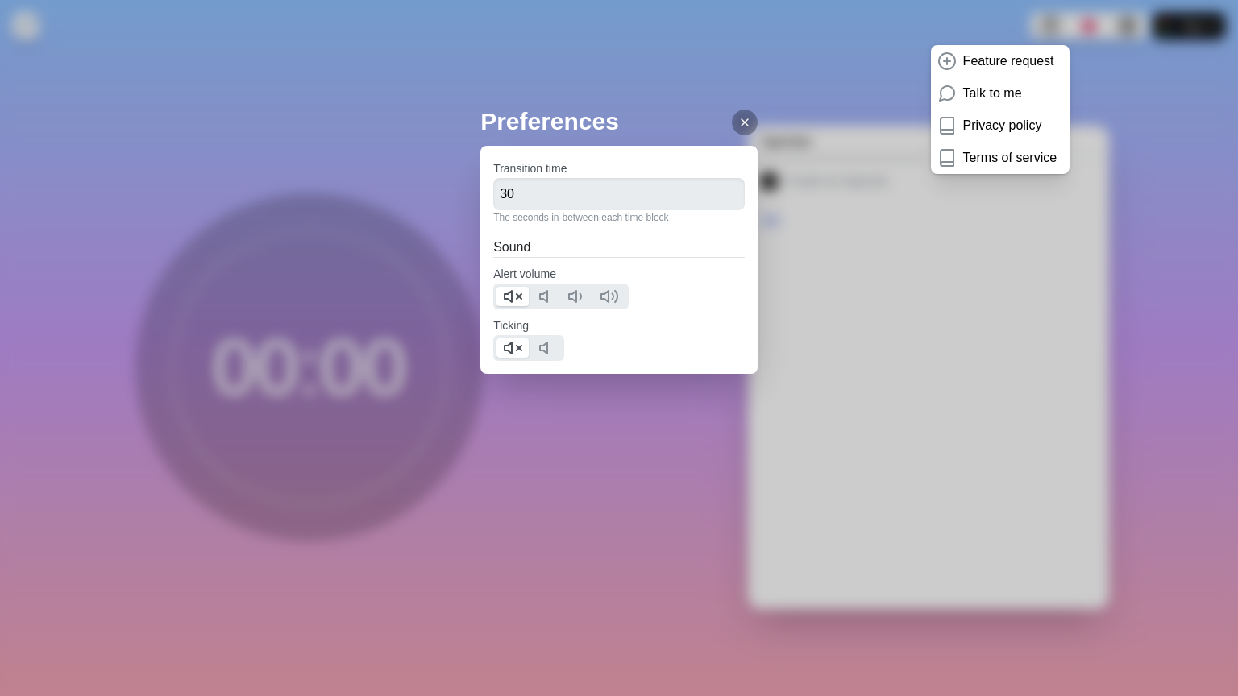
click at [738, 116] on icon at bounding box center [744, 122] width 13 height 13
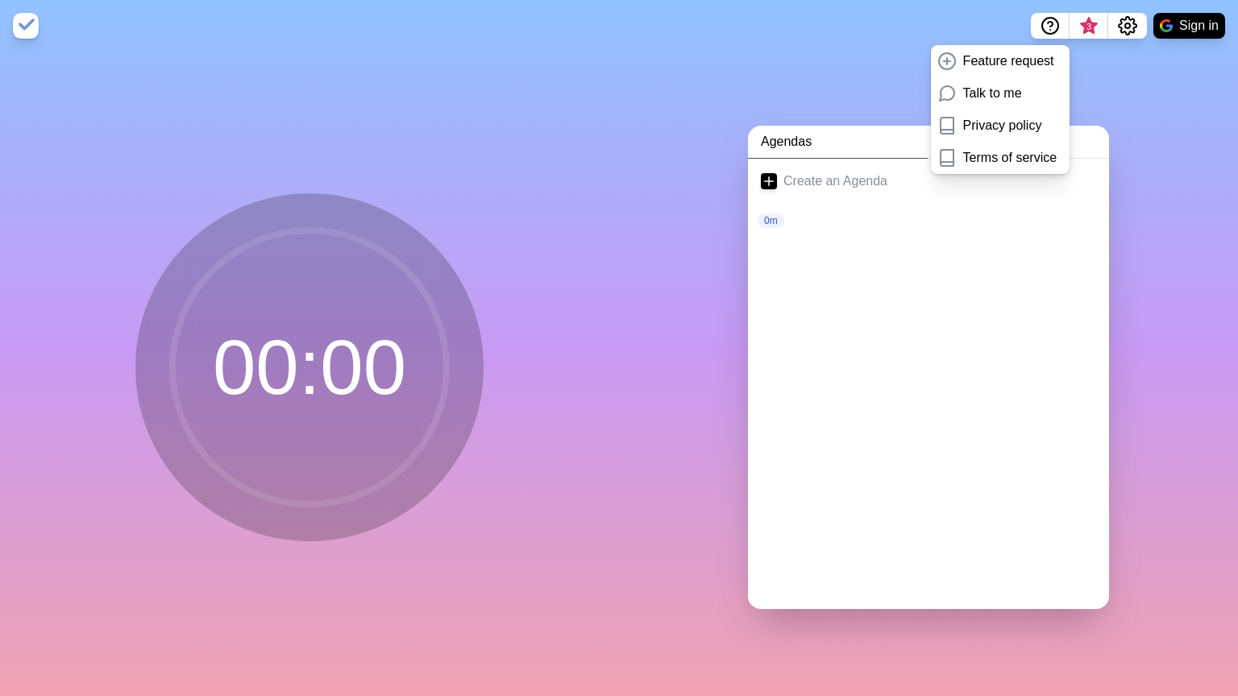
click at [29, 23] on img at bounding box center [26, 26] width 26 height 26
click at [274, 132] on div "00 : 00" at bounding box center [309, 374] width 619 height 645
